Goal: Task Accomplishment & Management: Use online tool/utility

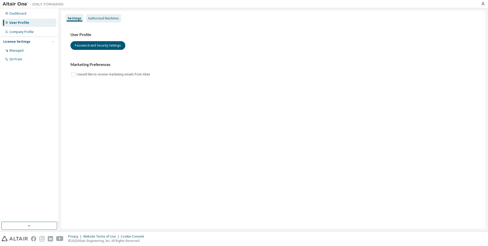
click at [108, 17] on div "Authorized Machines" at bounding box center [103, 18] width 31 height 4
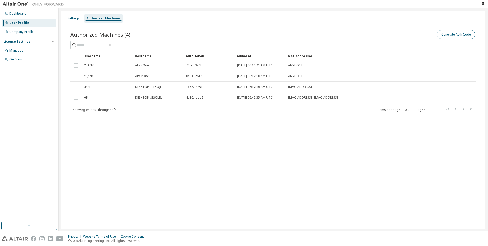
click at [455, 35] on button "Generate Auth Code" at bounding box center [456, 34] width 38 height 9
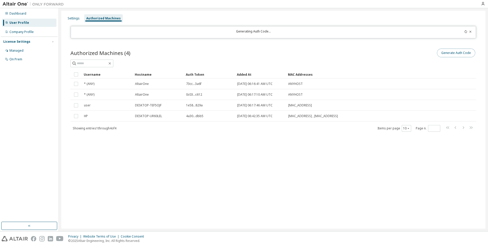
click at [451, 53] on div "Settings Authorized Machines Generating Auth Code... Authorized Machines (4) Ge…" at bounding box center [273, 120] width 424 height 218
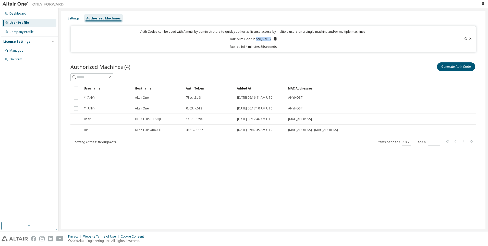
drag, startPoint x: 256, startPoint y: 40, endPoint x: 271, endPoint y: 39, distance: 15.1
click at [271, 39] on p "Your Auth Code is: S9QS7EH2" at bounding box center [254, 39] width 48 height 5
copy p "S9QS7EH2"
click at [483, 3] on icon "button" at bounding box center [483, 4] width 4 height 4
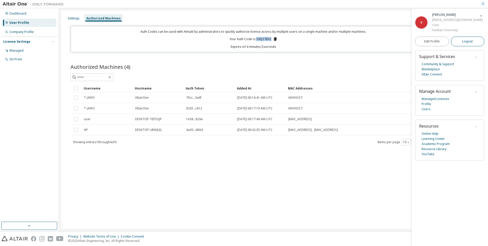
click at [463, 42] on span "Logout" at bounding box center [467, 41] width 10 height 5
